Goal: Use online tool/utility: Utilize a website feature to perform a specific function

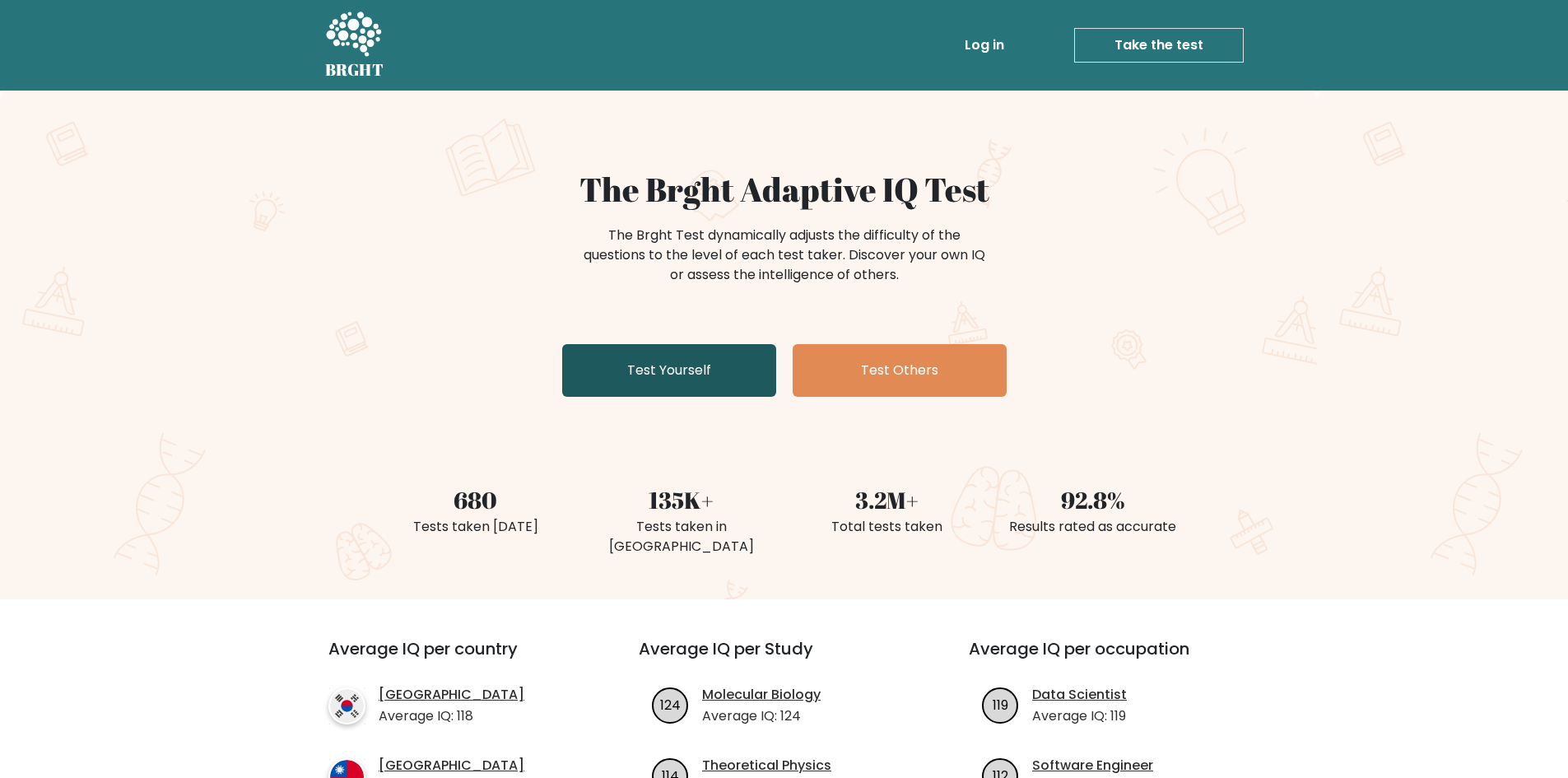
click at [688, 357] on link "Test Yourself" at bounding box center [669, 371] width 214 height 53
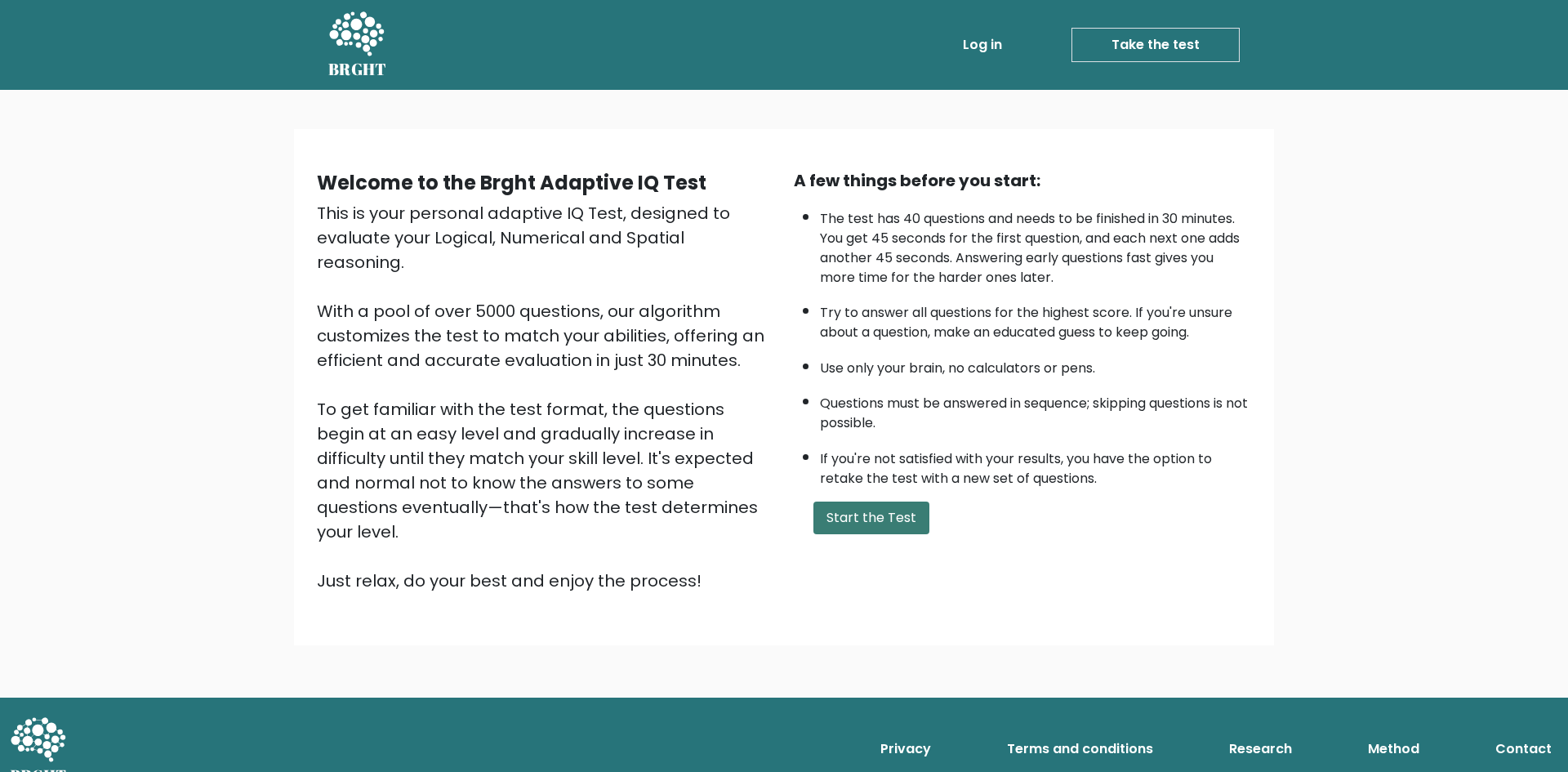
click at [898, 520] on button "Start the Test" at bounding box center [871, 518] width 116 height 33
